Goal: Transaction & Acquisition: Purchase product/service

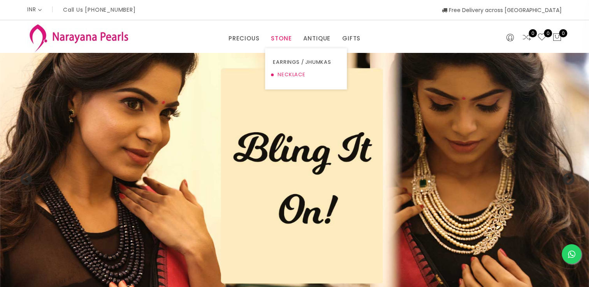
click at [282, 72] on link "NECKLACE" at bounding box center [306, 75] width 66 height 12
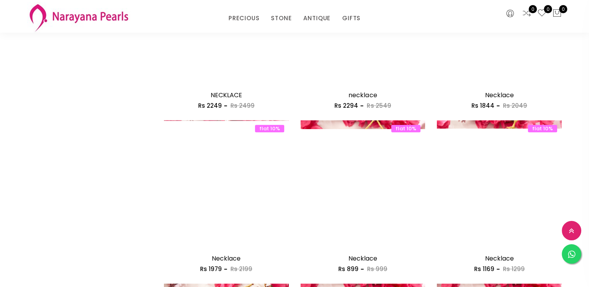
scroll to position [654, 0]
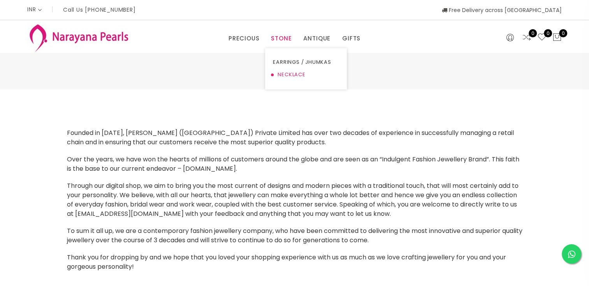
click at [284, 75] on link "NECKLACE" at bounding box center [306, 75] width 66 height 12
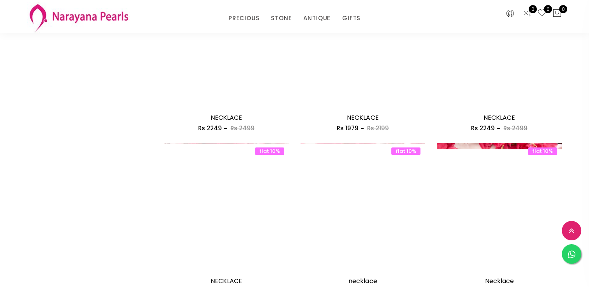
scroll to position [469, 0]
